Goal: Find specific fact: Find specific fact

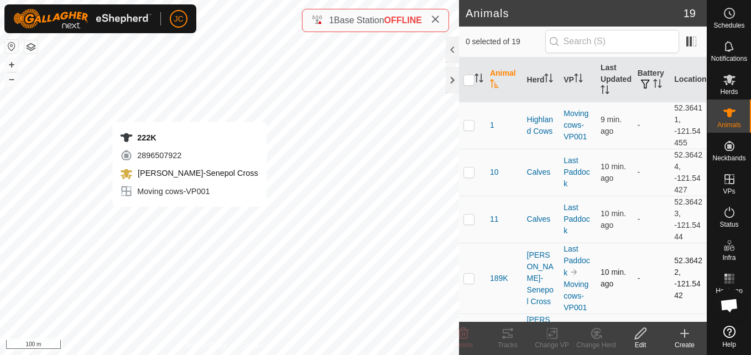
checkbox input "true"
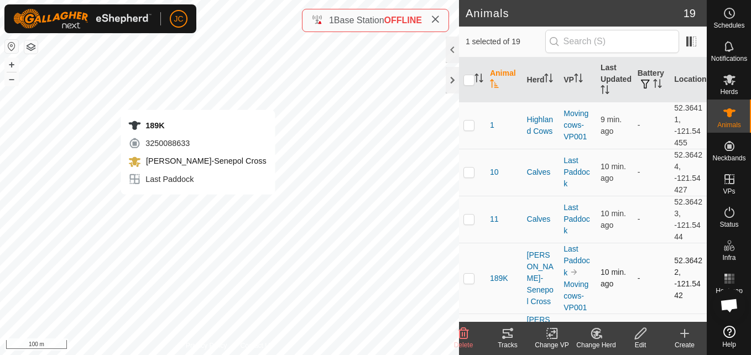
checkbox input "true"
checkbox input "false"
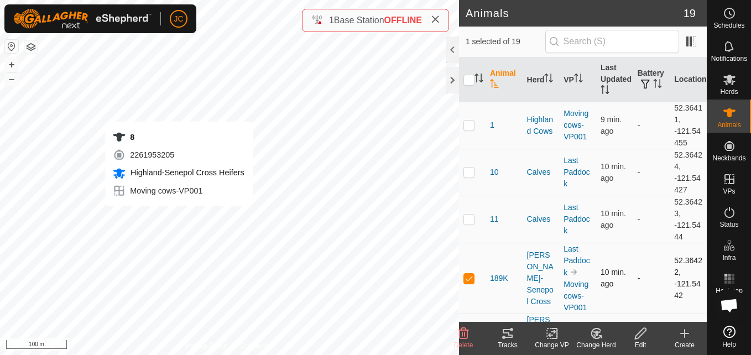
checkbox input "false"
checkbox input "true"
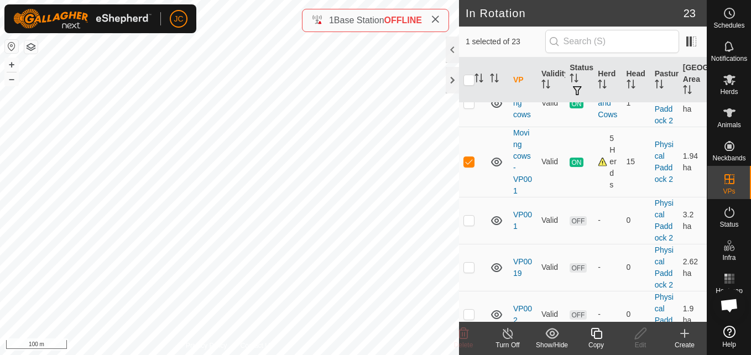
scroll to position [981, 0]
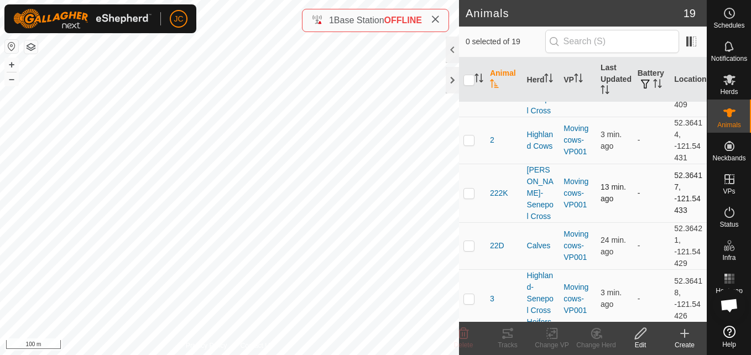
scroll to position [255, 0]
click at [677, 134] on td "52.36414, -121.54431" at bounding box center [687, 140] width 37 height 47
drag, startPoint x: 677, startPoint y: 134, endPoint x: 668, endPoint y: 120, distance: 16.3
click at [669, 120] on td "52.36414, -121.54431" at bounding box center [687, 140] width 37 height 47
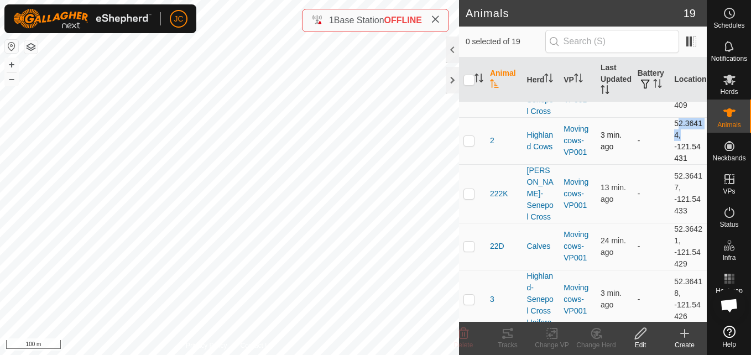
click at [669, 120] on td "52.36414, -121.54431" at bounding box center [687, 140] width 37 height 47
copy td "52.36414"
drag, startPoint x: 664, startPoint y: 134, endPoint x: 681, endPoint y: 149, distance: 22.8
click at [681, 149] on td "52.36414, -121.54431" at bounding box center [687, 140] width 37 height 47
copy td "-121.54431"
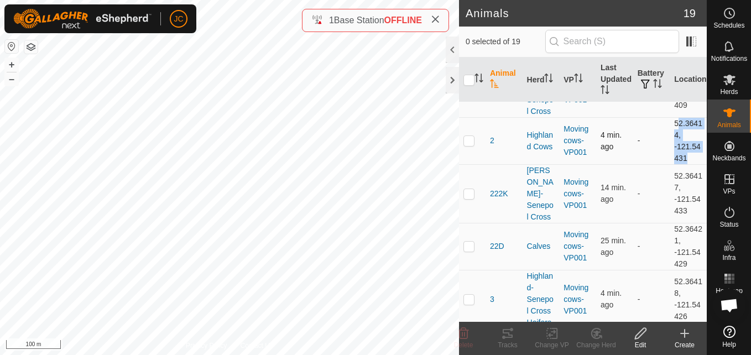
drag, startPoint x: 667, startPoint y: 114, endPoint x: 676, endPoint y: 144, distance: 31.8
click at [676, 144] on td "52.36414, -121.54431" at bounding box center [687, 140] width 37 height 47
drag, startPoint x: 676, startPoint y: 144, endPoint x: 686, endPoint y: 149, distance: 11.1
click at [686, 149] on td "52.36414, -121.54431" at bounding box center [687, 140] width 37 height 47
drag, startPoint x: 685, startPoint y: 149, endPoint x: 665, endPoint y: 106, distance: 46.7
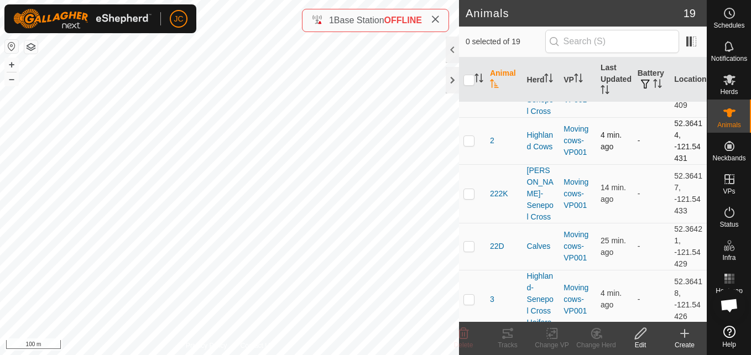
click at [669, 117] on td "52.36414, -121.54431" at bounding box center [687, 140] width 37 height 47
copy td "52.36414, -121.54431"
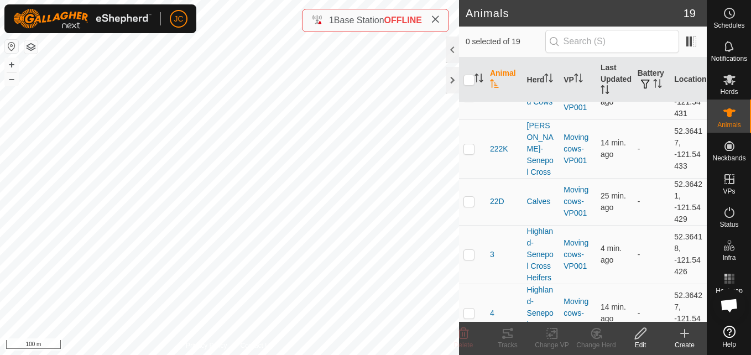
scroll to position [301, 0]
click at [669, 223] on td "52.36418, -121.54426" at bounding box center [687, 252] width 37 height 59
copy td "52.36418"
drag, startPoint x: 664, startPoint y: 232, endPoint x: 690, endPoint y: 249, distance: 30.8
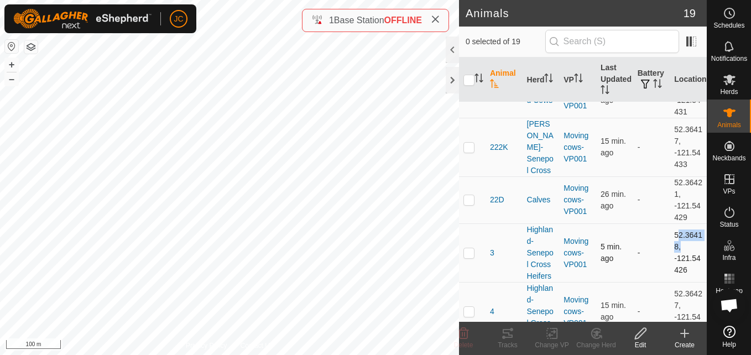
click at [690, 249] on td "52.36418, -121.54426" at bounding box center [687, 252] width 37 height 59
copy td "-121.54426"
drag, startPoint x: 666, startPoint y: 212, endPoint x: 681, endPoint y: 247, distance: 38.1
click at [681, 247] on td "52.36418, -121.54426" at bounding box center [687, 252] width 37 height 59
copy td "52.36418, -121.54426"
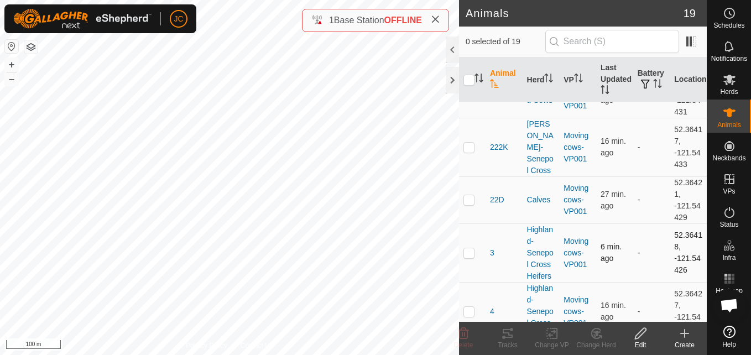
click at [466, 248] on p-checkbox at bounding box center [468, 252] width 11 height 9
checkbox input "true"
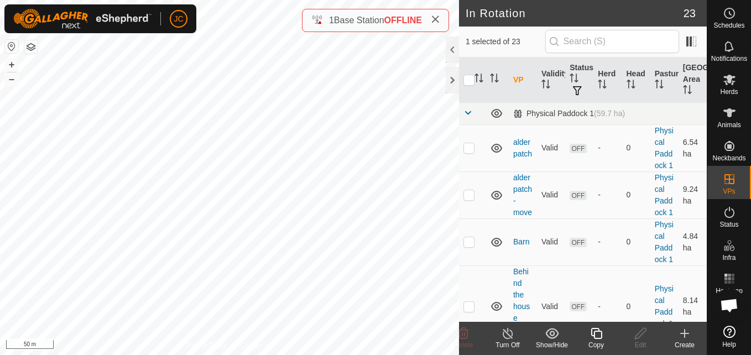
checkbox input "false"
checkbox input "true"
